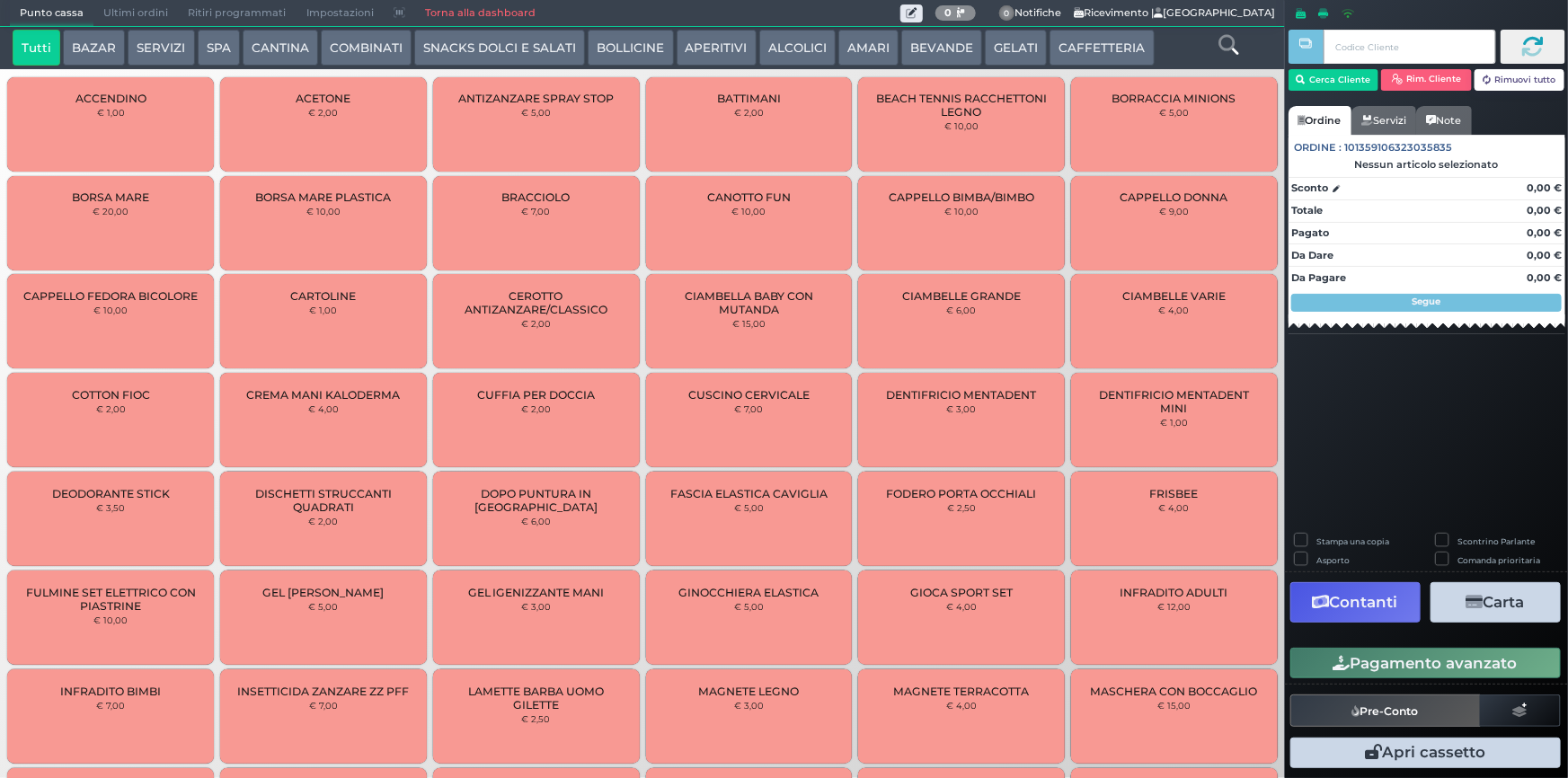
click at [490, 8] on link "Torna alla dashboard" at bounding box center [480, 13] width 131 height 25
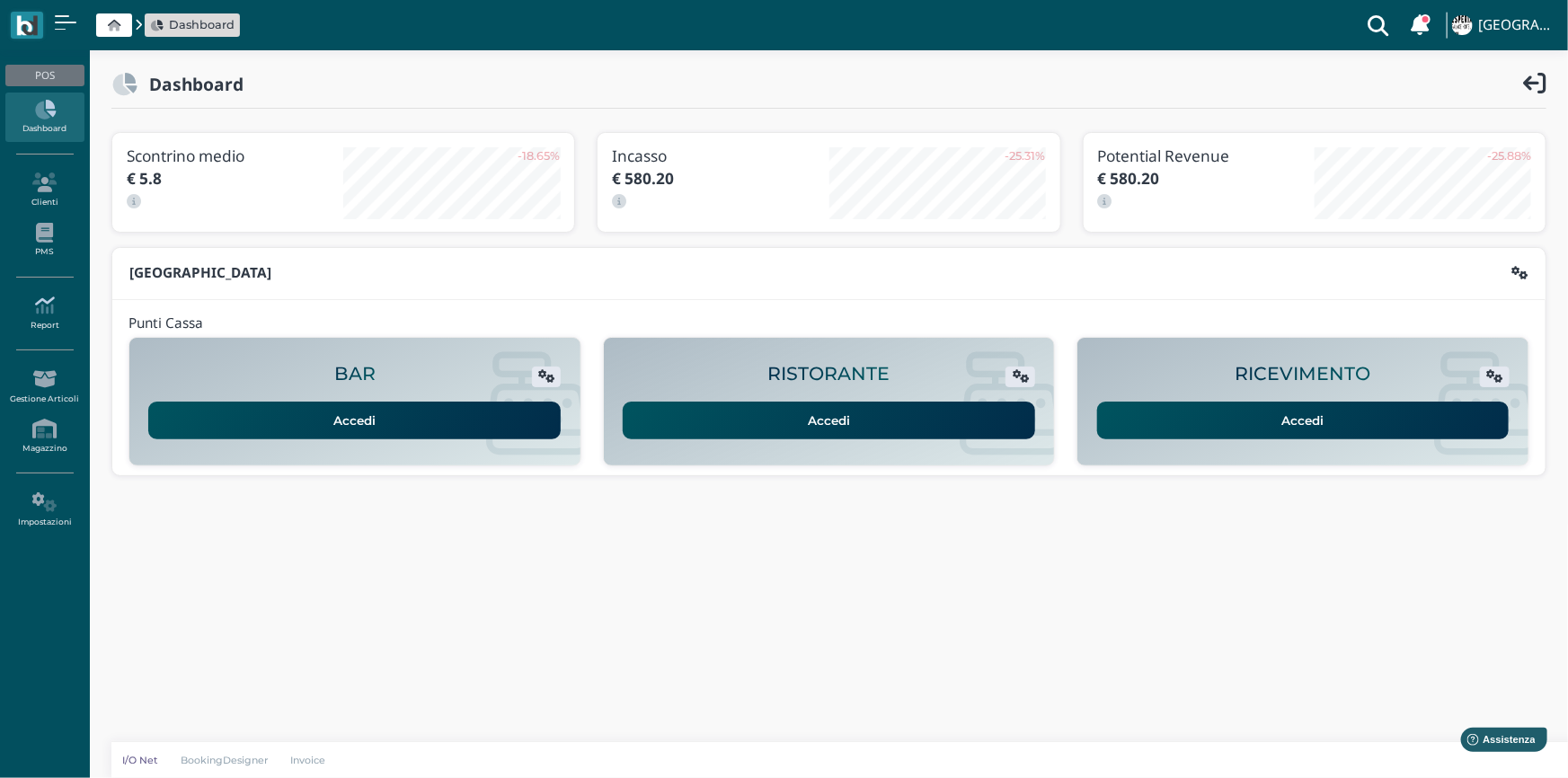
click at [21, 302] on icon at bounding box center [44, 305] width 78 height 20
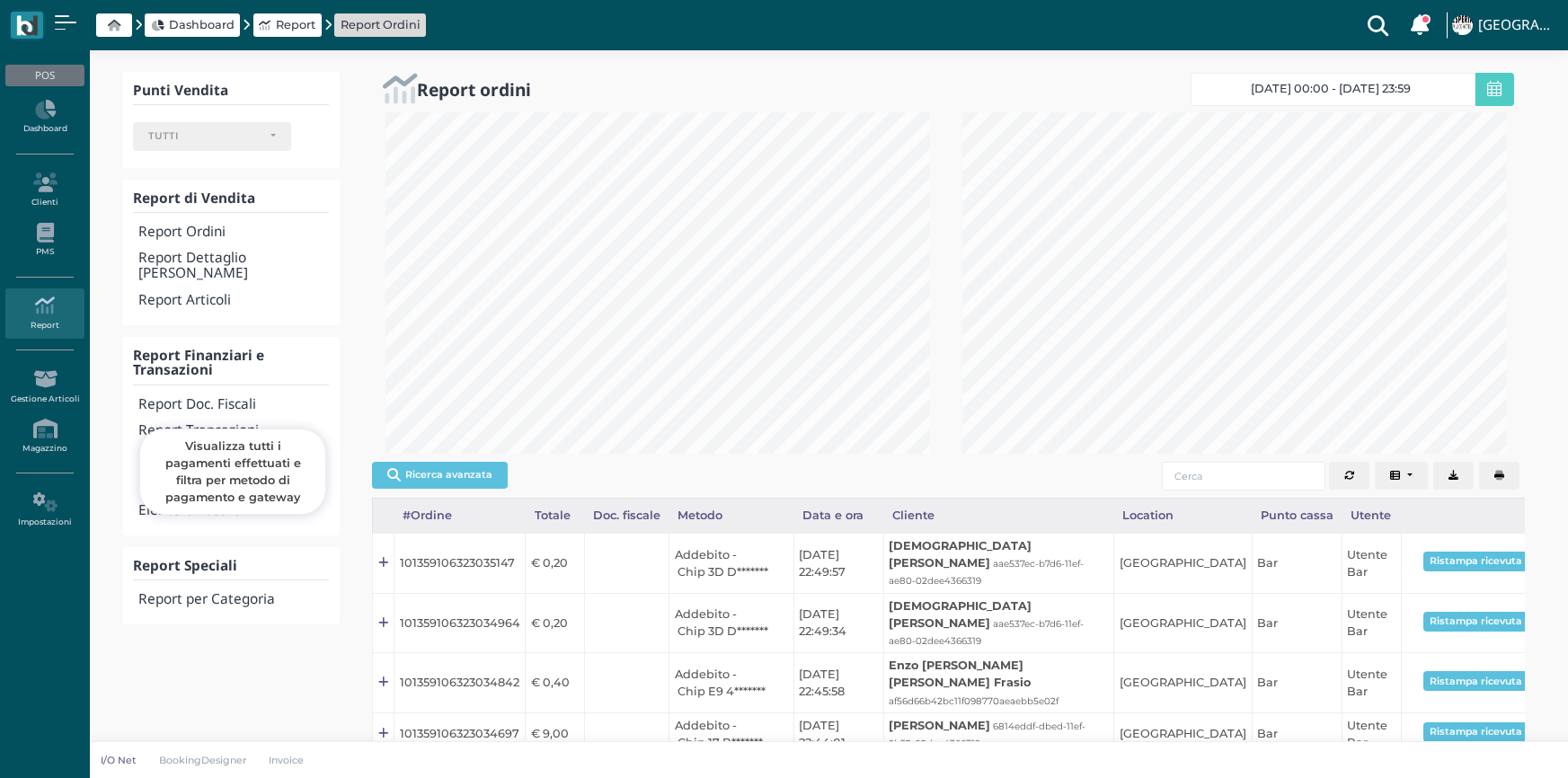
select select
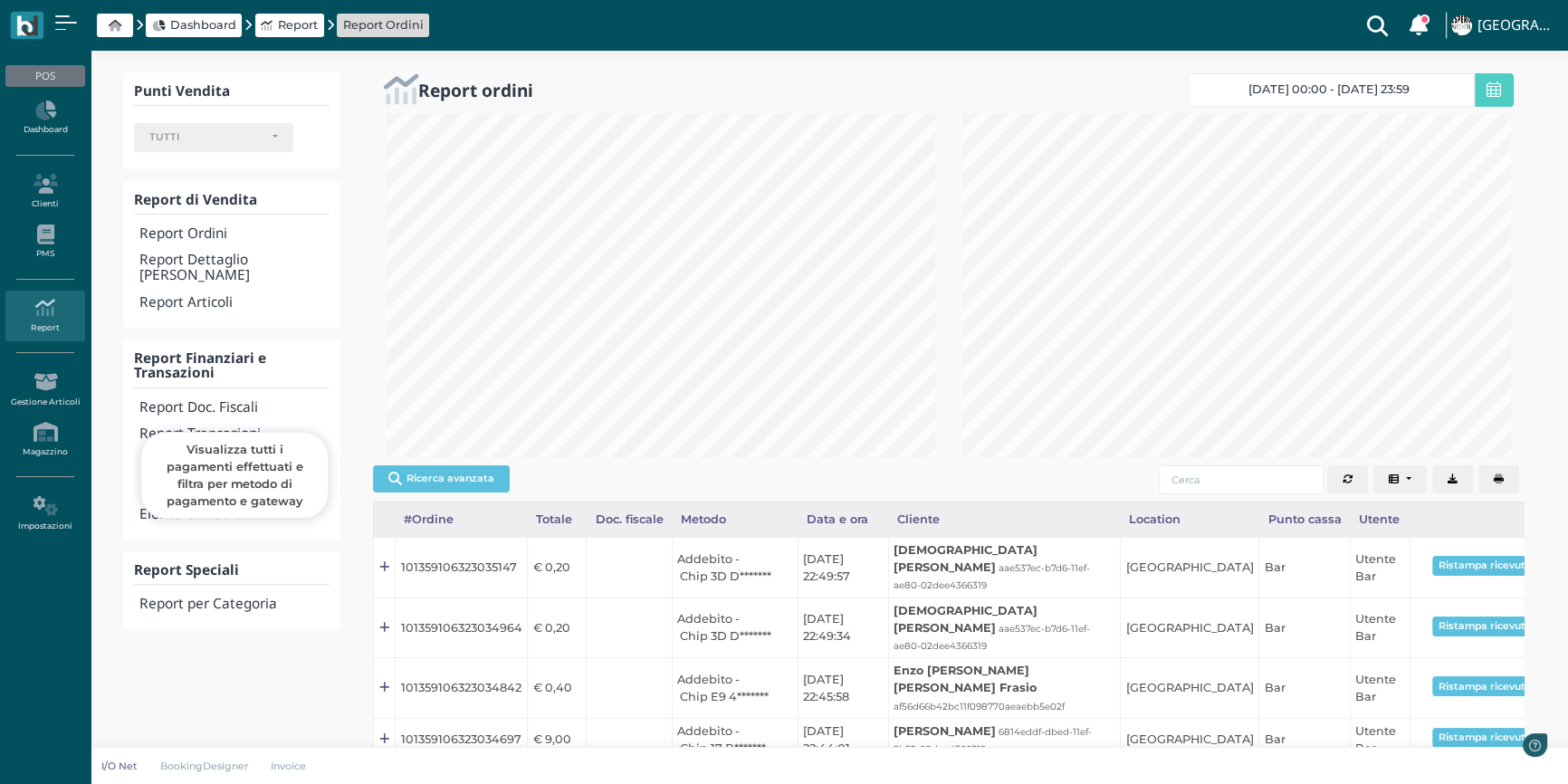
scroll to position [344, 575]
click at [219, 427] on h4 "Report Transazioni" at bounding box center [234, 434] width 190 height 15
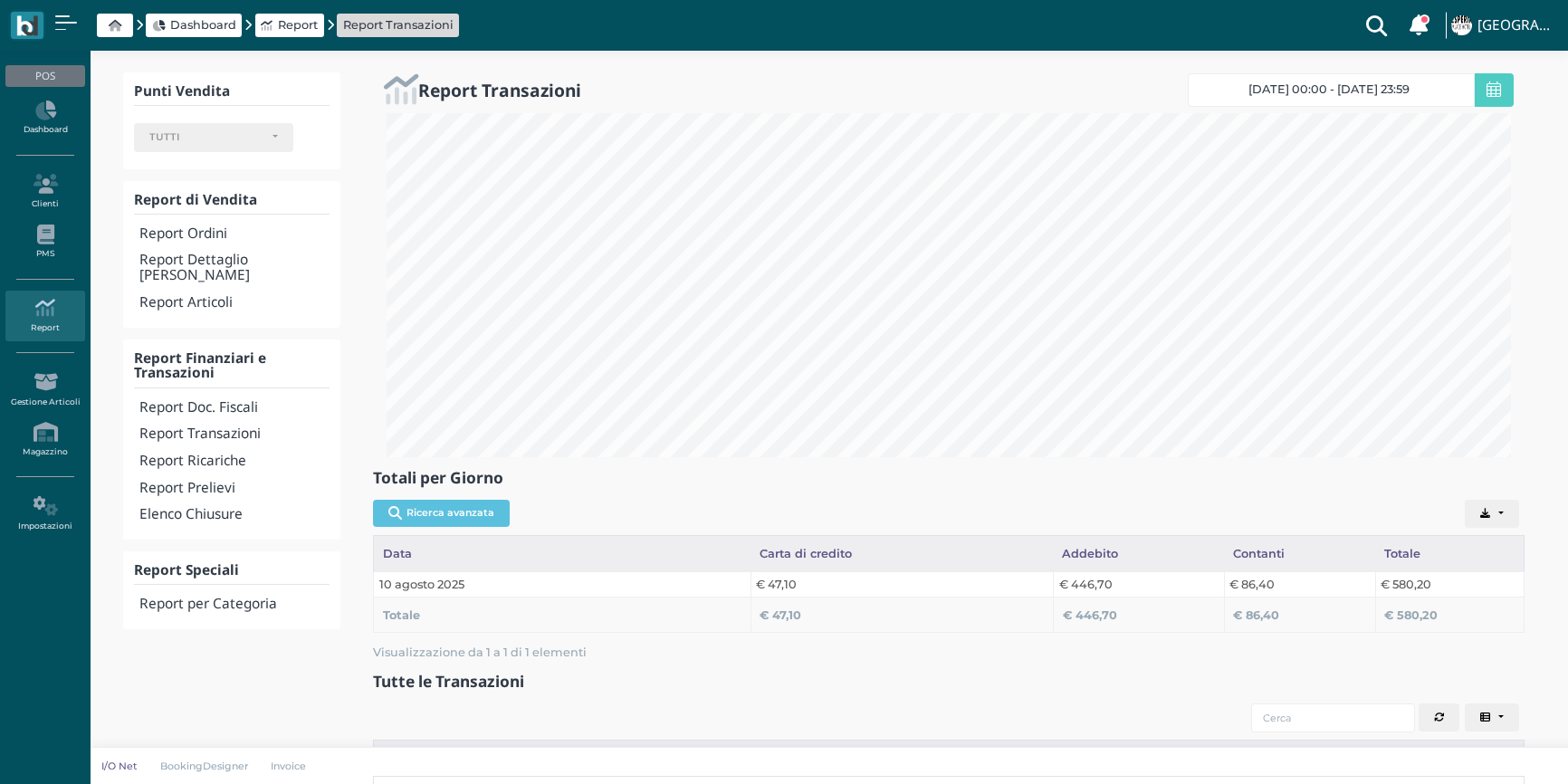
select select
